Goal: Communication & Community: Answer question/provide support

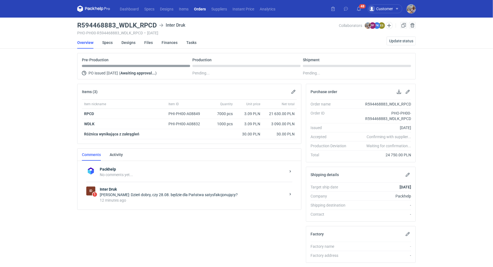
click at [231, 195] on div "[PERSON_NAME]: Dzień dobry, czy 28.08. będzie dla Państwa satysfakcjonujący?" at bounding box center [193, 194] width 186 height 5
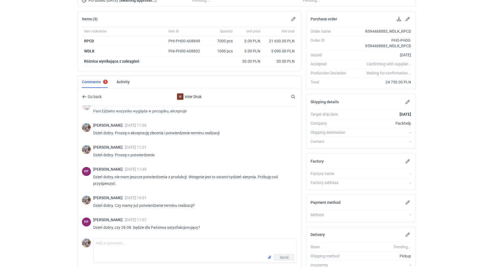
scroll to position [76, 0]
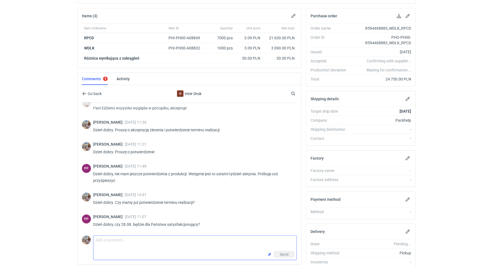
click at [152, 240] on textarea "Comment message" at bounding box center [194, 243] width 203 height 15
type textarea "[PERSON_NAME] jeśli nie można szybciej to musi być 28/08 :)"
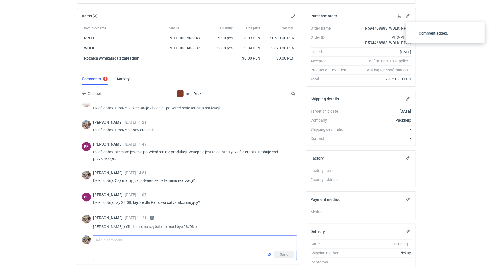
scroll to position [363, 0]
